Goal: Check status: Check status

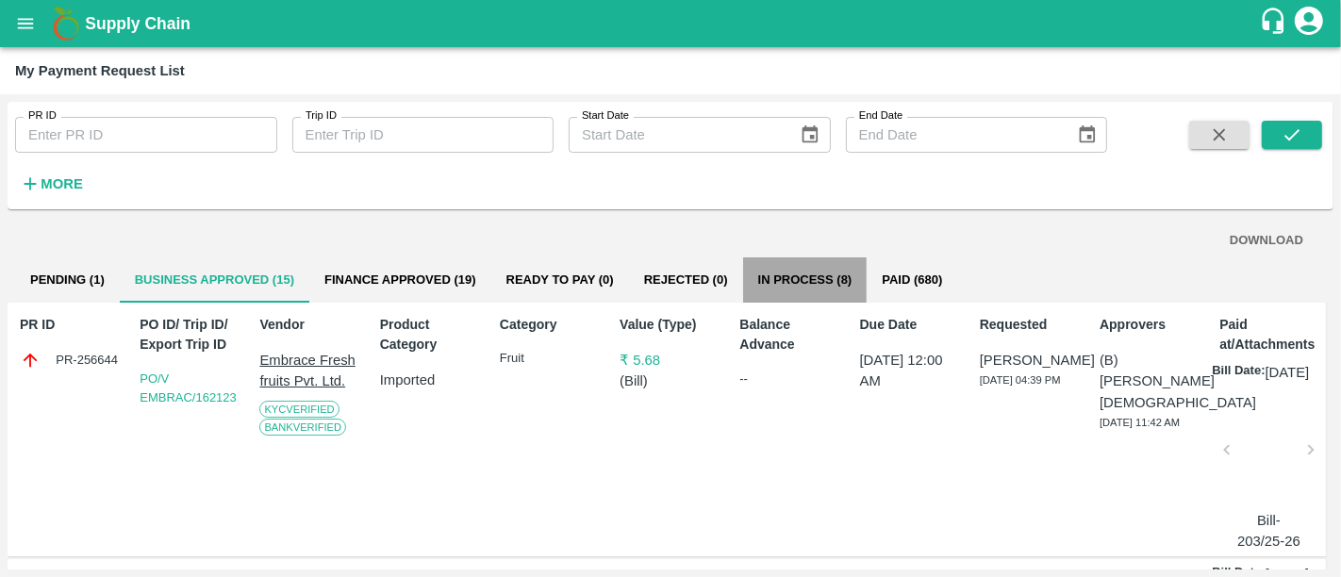
click at [792, 258] on button "In Process (8)" at bounding box center [805, 279] width 124 height 45
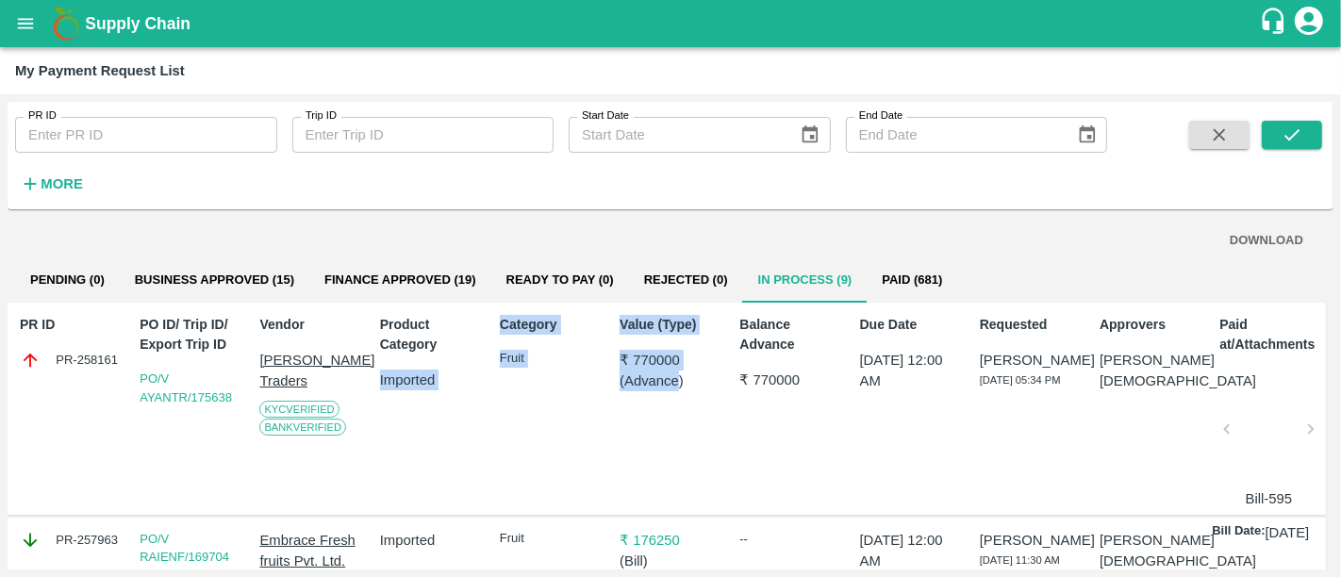
drag, startPoint x: 378, startPoint y: 379, endPoint x: 679, endPoint y: 407, distance: 302.1
click at [679, 407] on div "PR ID PR-258161 PO ID/ Trip ID/ Export Trip ID PO/V AYANTR/175638 Vendor [PERSO…" at bounding box center [667, 409] width 1318 height 213
click at [679, 407] on div "Value (Type) ₹ 770000 ( Advance )" at bounding box center [666, 408] width 109 height 203
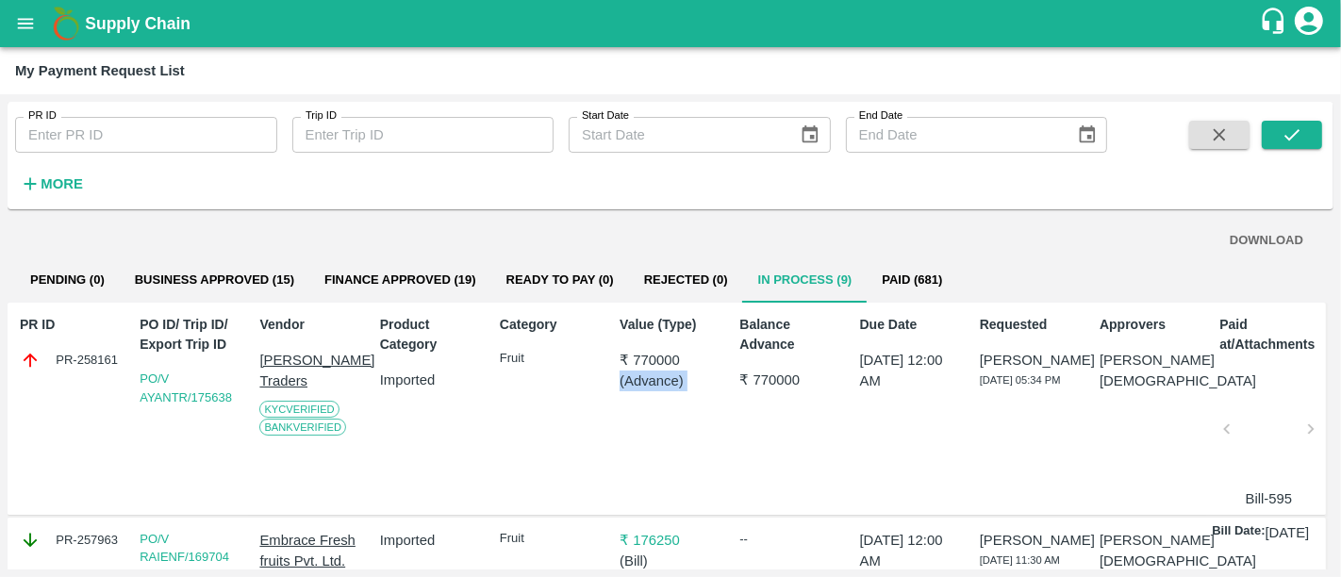
click at [679, 407] on div "Value (Type) ₹ 770000 ( Advance )" at bounding box center [666, 408] width 109 height 203
click at [679, 406] on div "Value (Type) ₹ 770000 ( Advance )" at bounding box center [666, 408] width 109 height 203
click at [193, 20] on h1 "Supply Chain" at bounding box center [672, 23] width 1174 height 26
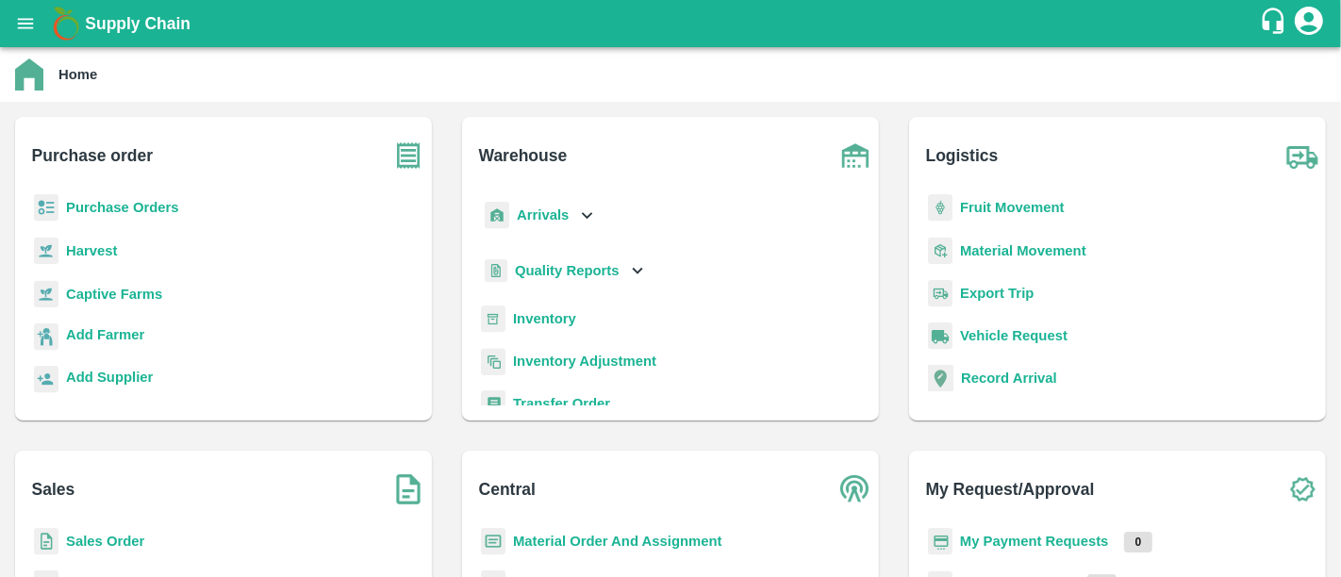
click at [1018, 548] on b "My Payment Requests" at bounding box center [1034, 541] width 149 height 15
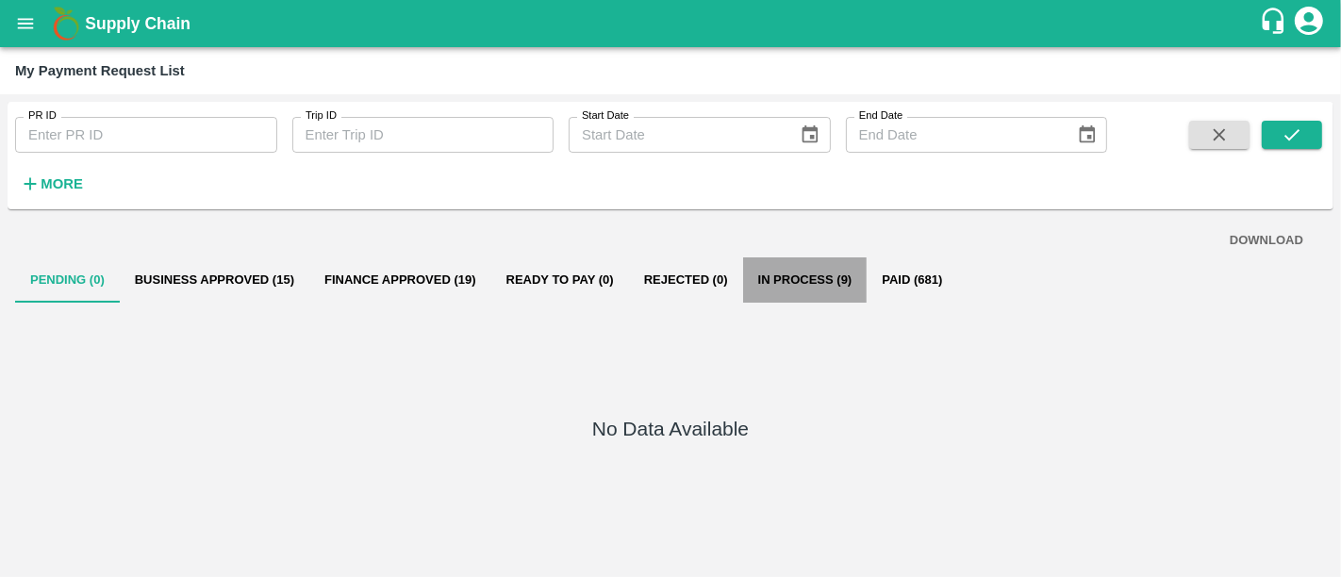
click at [778, 272] on button "In Process (9)" at bounding box center [805, 279] width 124 height 45
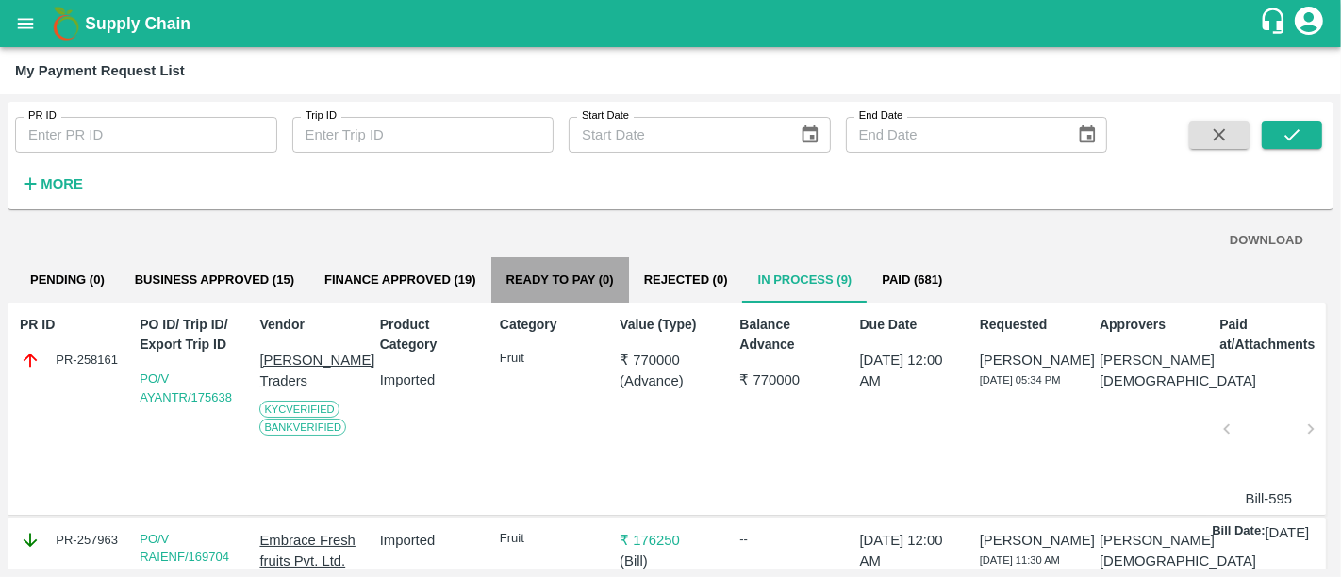
click at [530, 295] on button "Ready To Pay (0)" at bounding box center [560, 279] width 138 height 45
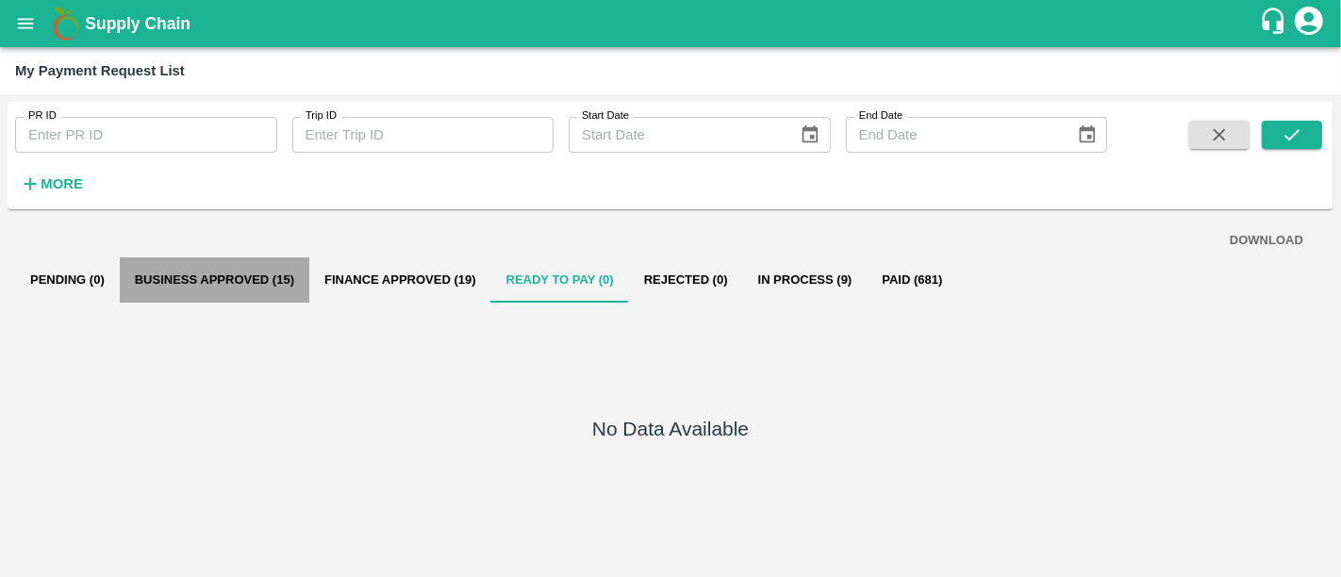
click at [264, 276] on button "Business Approved (15)" at bounding box center [215, 279] width 190 height 45
